Goal: Navigation & Orientation: Understand site structure

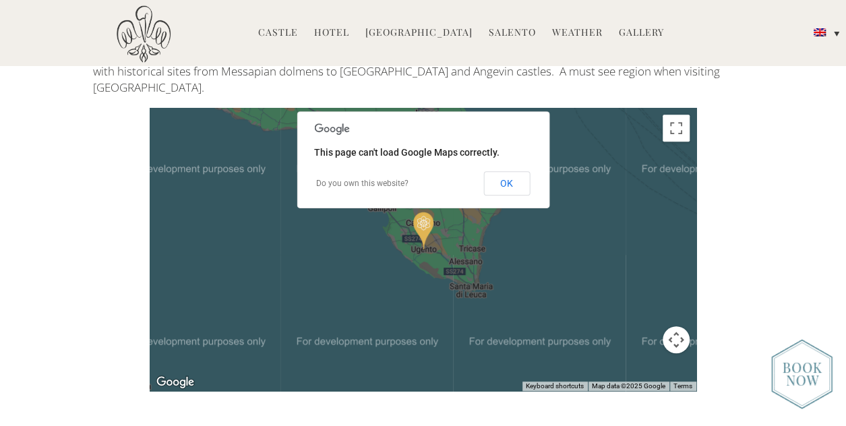
scroll to position [2765, 0]
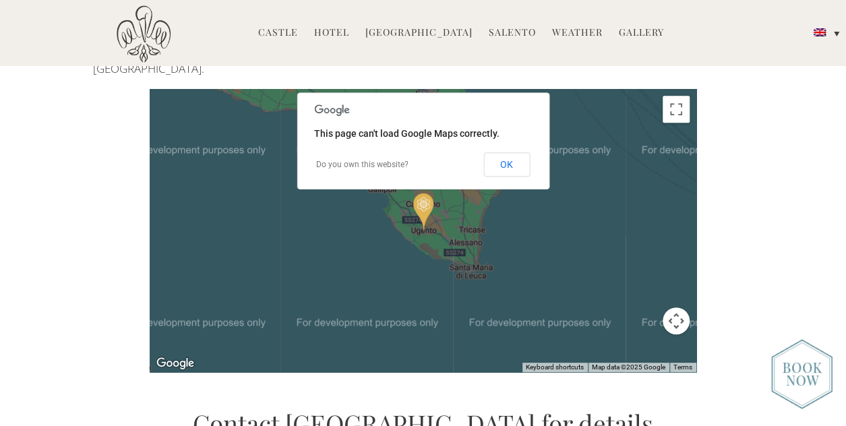
click at [678, 308] on button "Map camera controls" at bounding box center [676, 321] width 27 height 27
click at [516, 152] on button "OK" at bounding box center [507, 164] width 47 height 24
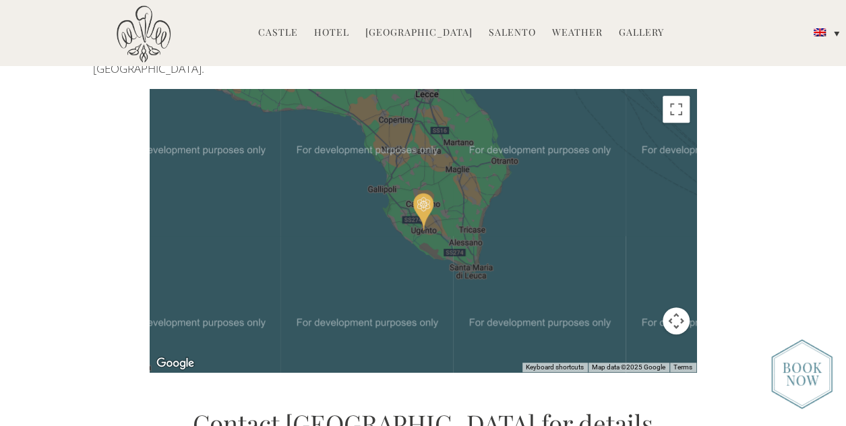
click at [672, 308] on button "Map camera controls" at bounding box center [676, 321] width 27 height 27
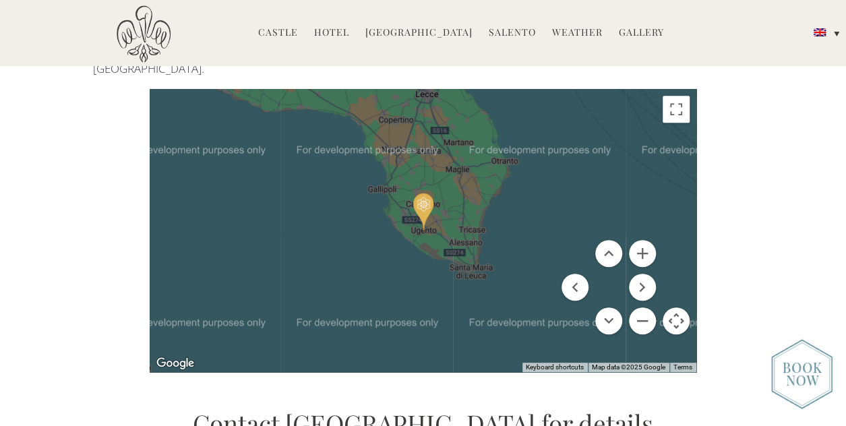
click at [508, 285] on div at bounding box center [423, 230] width 547 height 283
click at [426, 202] on img "Castello di Ugento" at bounding box center [423, 212] width 20 height 38
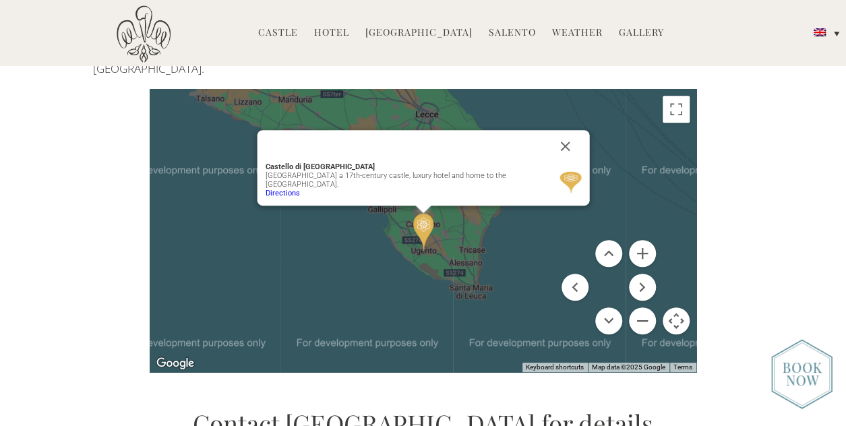
click at [554, 123] on div "Castello di [GEOGRAPHIC_DATA] MENU [GEOGRAPHIC_DATA] History Frescoes Museum Ga…" at bounding box center [423, 80] width 681 height 151
click at [672, 95] on div "Castello di [GEOGRAPHIC_DATA] MENU [GEOGRAPHIC_DATA] History Frescoes Museum Ga…" at bounding box center [423, 80] width 681 height 151
click at [558, 129] on div "Castello di [GEOGRAPHIC_DATA] MENU [GEOGRAPHIC_DATA] History Frescoes Museum Ga…" at bounding box center [423, 80] width 681 height 151
click at [717, 76] on div "Castello di [GEOGRAPHIC_DATA] MENU [GEOGRAPHIC_DATA] History Frescoes Museum Ga…" at bounding box center [423, 80] width 681 height 151
click at [687, 83] on div "Castello di [GEOGRAPHIC_DATA] MENU [GEOGRAPHIC_DATA] History Frescoes Museum Ga…" at bounding box center [423, 80] width 681 height 151
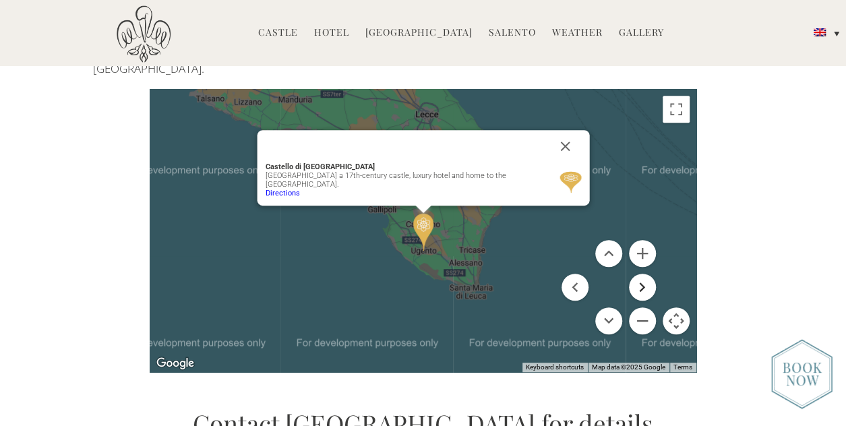
click at [640, 277] on button "Move right" at bounding box center [642, 287] width 27 height 27
